Goal: Find specific page/section: Find specific page/section

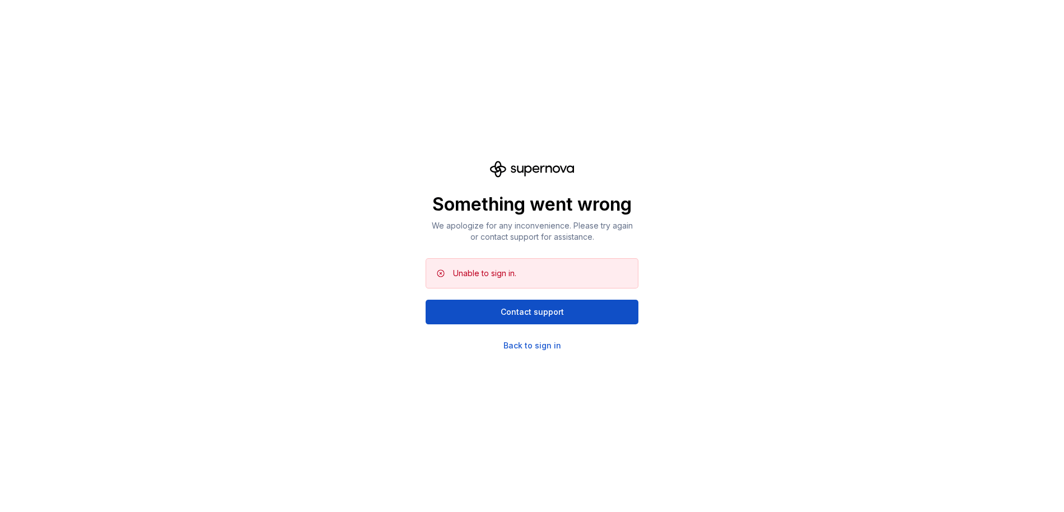
drag, startPoint x: 510, startPoint y: 310, endPoint x: 396, endPoint y: 335, distance: 117.0
click at [396, 335] on div "Something went wrong We apologize for any inconvenience. Please try again or co…" at bounding box center [532, 256] width 1064 height 512
click at [540, 348] on div "Back to sign in" at bounding box center [532, 345] width 58 height 11
click at [537, 377] on div "Something went wrong We apologize for any inconvenience. Please try again or co…" at bounding box center [532, 256] width 1064 height 512
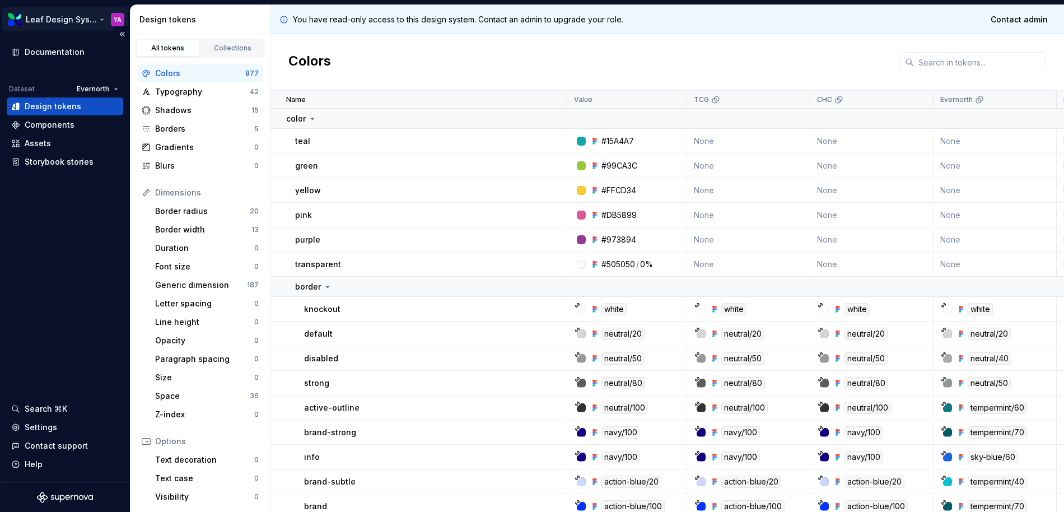
click at [77, 24] on html "Leaf Design System YA Documentation Dataset Evernorth Design tokens Components …" at bounding box center [532, 256] width 1064 height 512
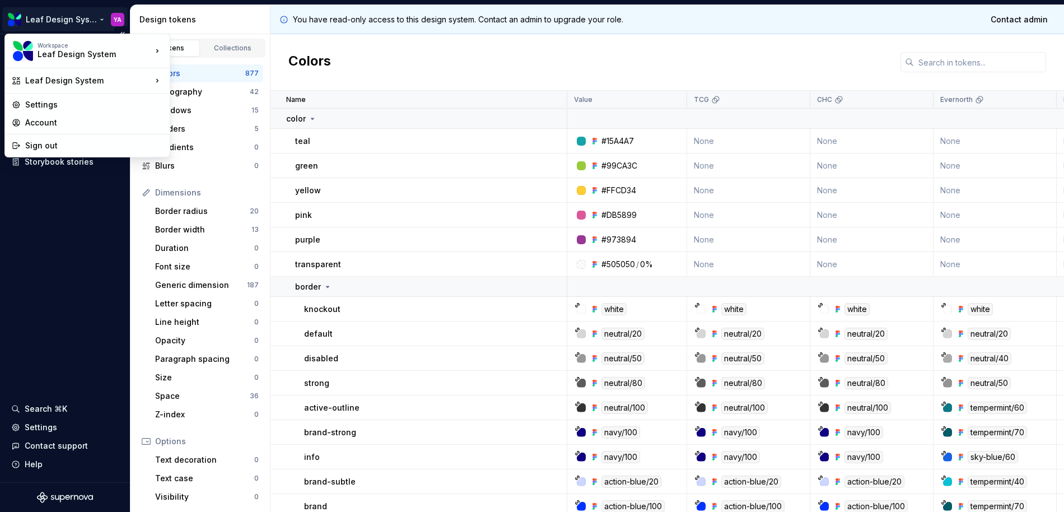
click at [49, 275] on html "Leaf Design System YA Documentation Dataset Evernorth Design tokens Components …" at bounding box center [532, 256] width 1064 height 512
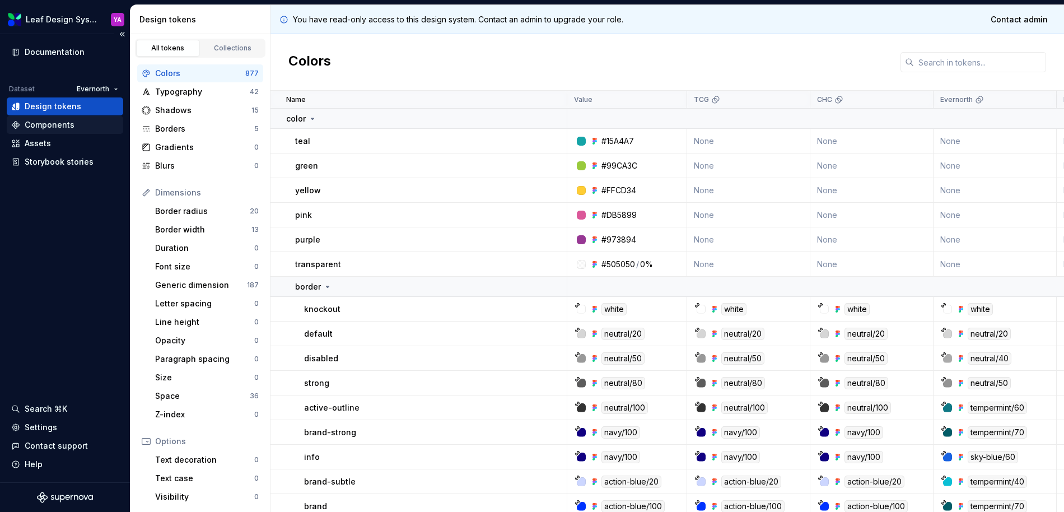
click at [53, 122] on div "Components" at bounding box center [50, 124] width 50 height 11
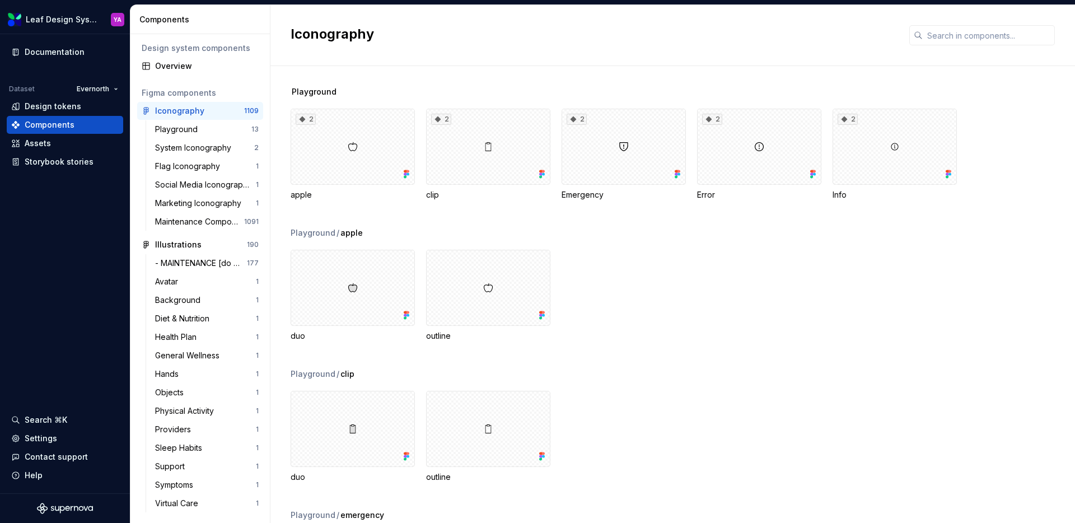
scroll to position [2, 0]
click at [98, 414] on div "Search ⌘K" at bounding box center [65, 419] width 108 height 11
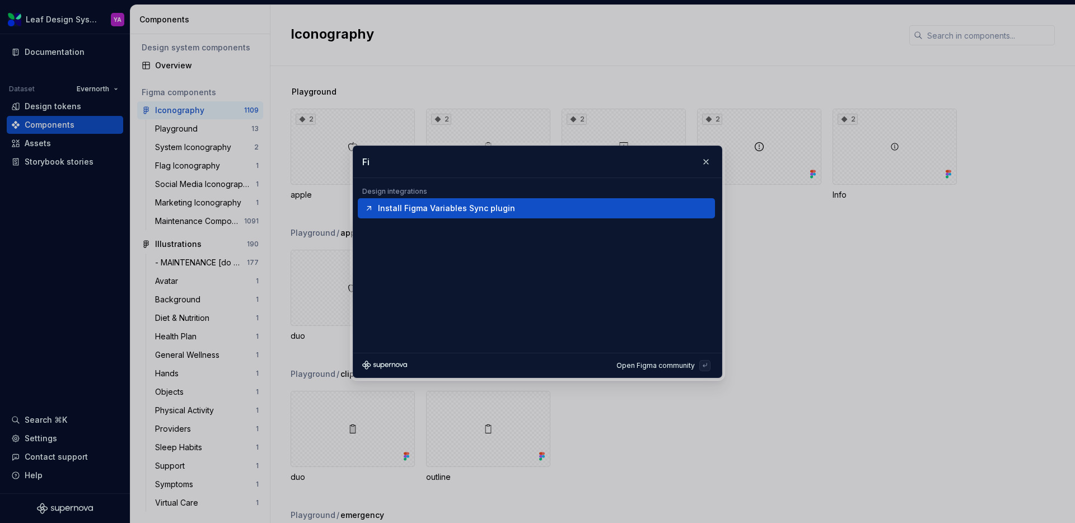
type input "F"
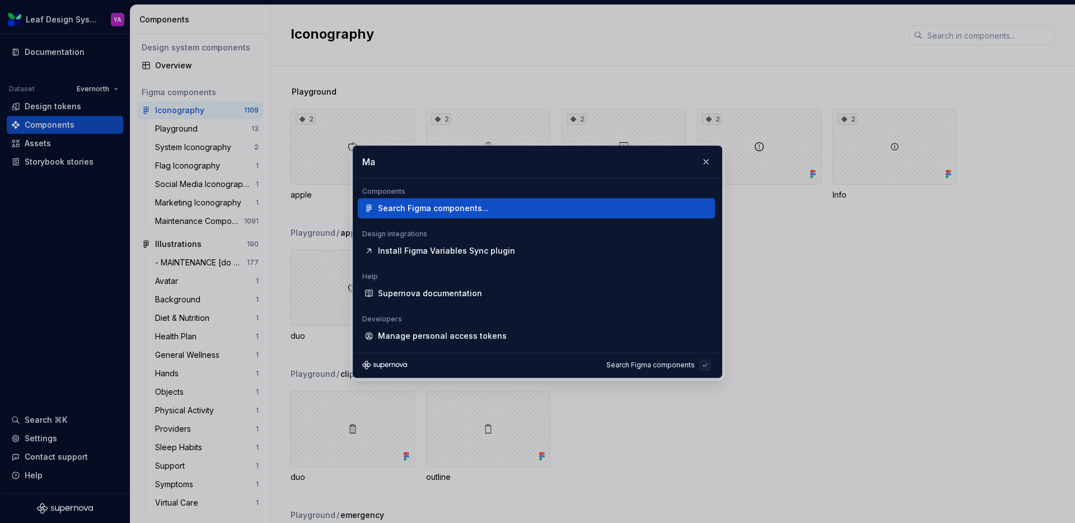
type input "M"
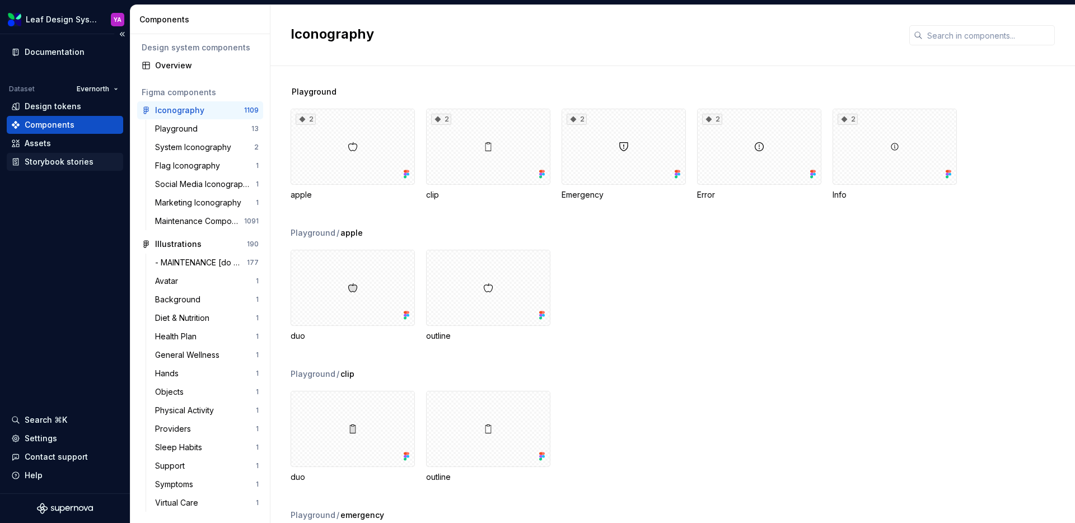
click at [65, 169] on div "Storybook stories" at bounding box center [65, 162] width 116 height 18
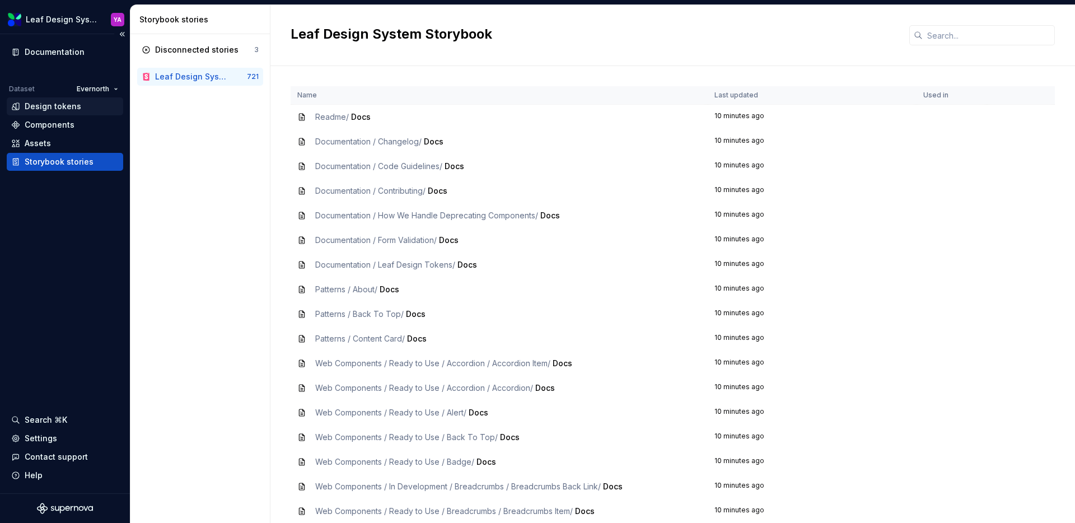
click at [54, 109] on div "Design tokens" at bounding box center [53, 106] width 57 height 11
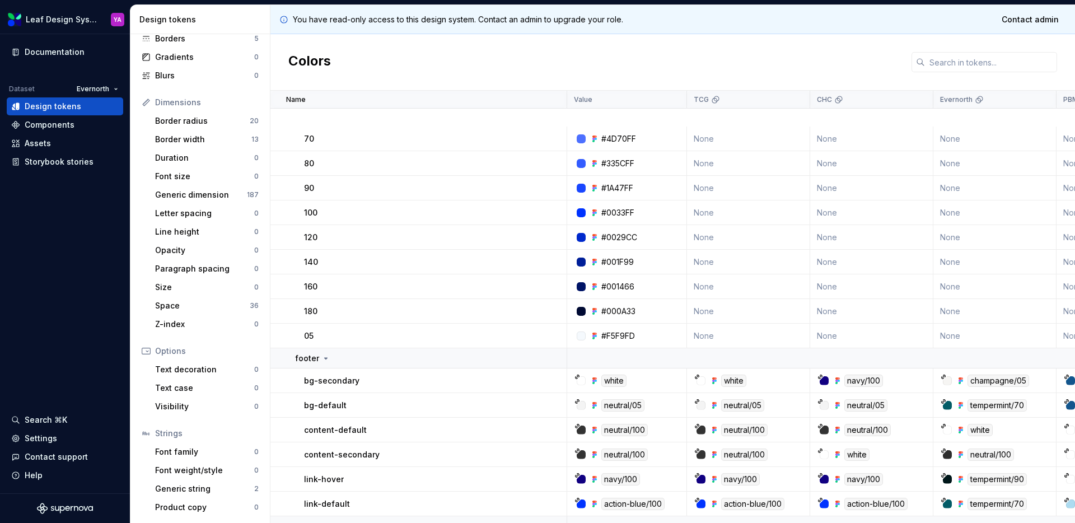
scroll to position [2412, 0]
